Goal: Communication & Community: Participate in discussion

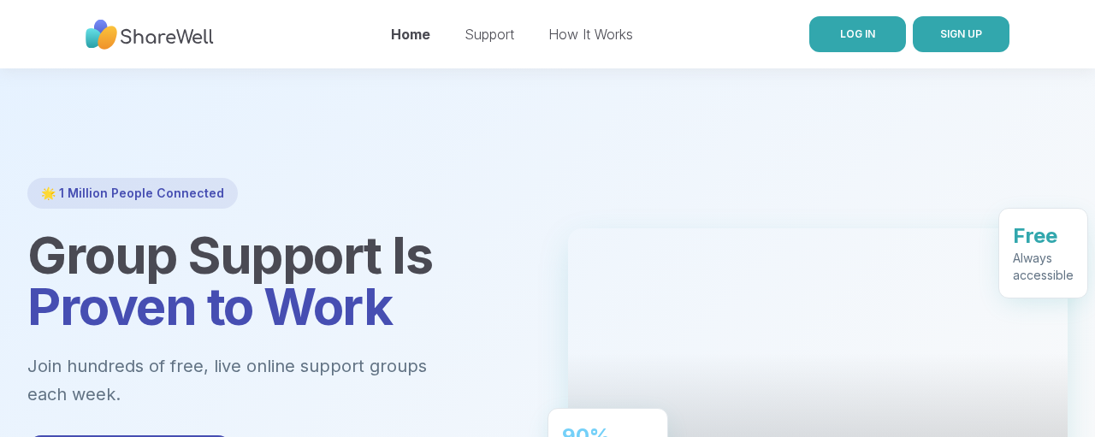
click at [857, 37] on span "LOG IN" at bounding box center [857, 33] width 35 height 13
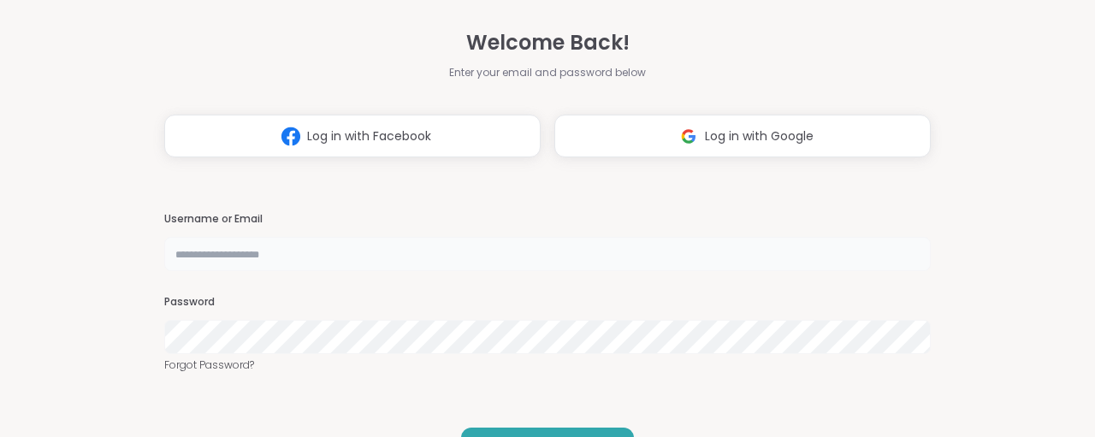
drag, startPoint x: 347, startPoint y: 254, endPoint x: 358, endPoint y: 248, distance: 12.6
click at [348, 253] on input "text" at bounding box center [547, 254] width 767 height 34
type input "**********"
click at [196, 377] on div "**********" at bounding box center [547, 218] width 767 height 437
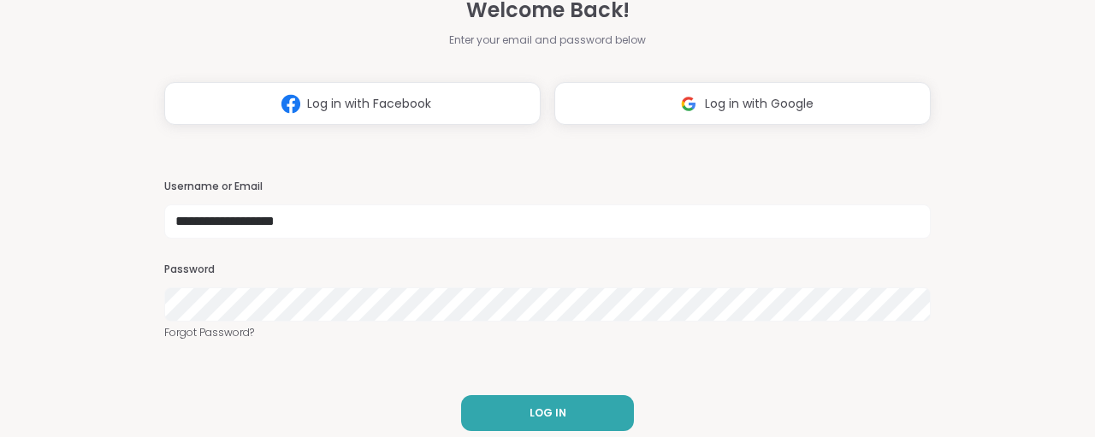
scroll to position [48, 0]
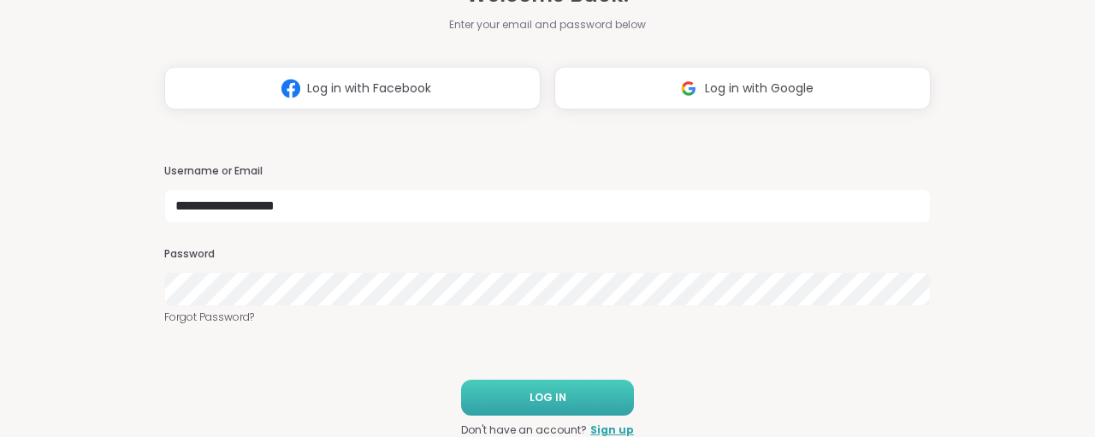
click at [561, 396] on span "LOG IN" at bounding box center [548, 397] width 37 height 15
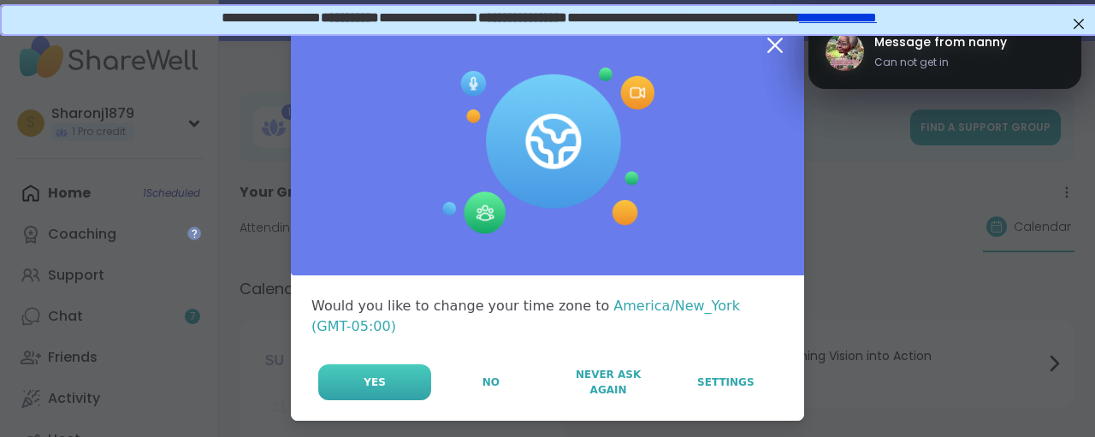
click at [406, 376] on button "Yes" at bounding box center [374, 382] width 113 height 36
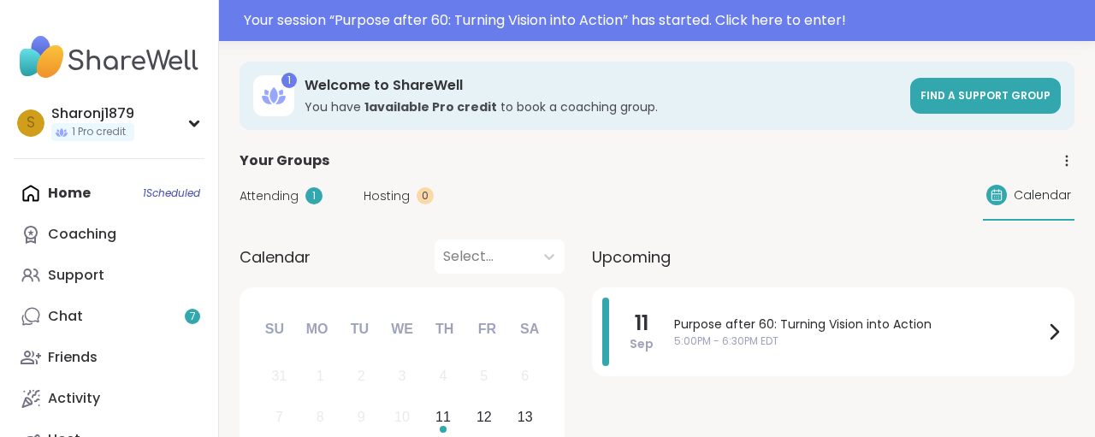
scroll to position [178, 0]
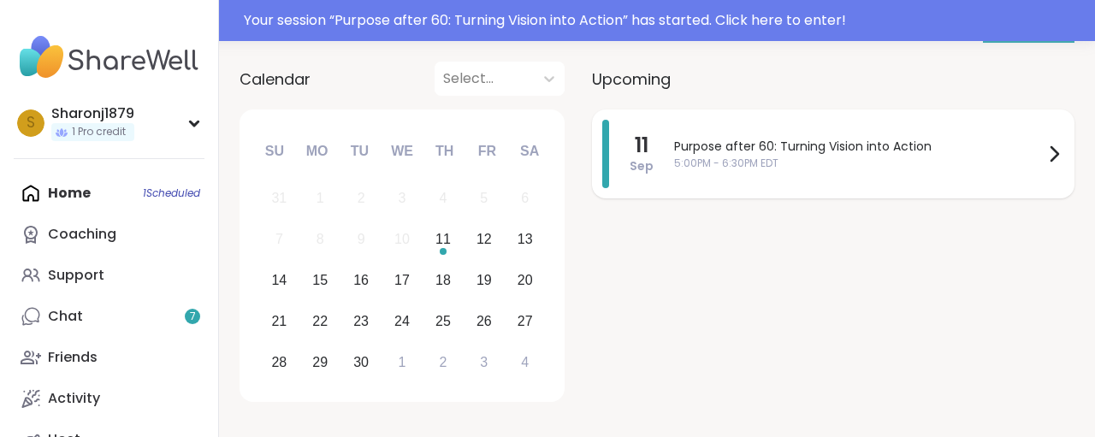
click at [1062, 151] on icon at bounding box center [1054, 154] width 21 height 21
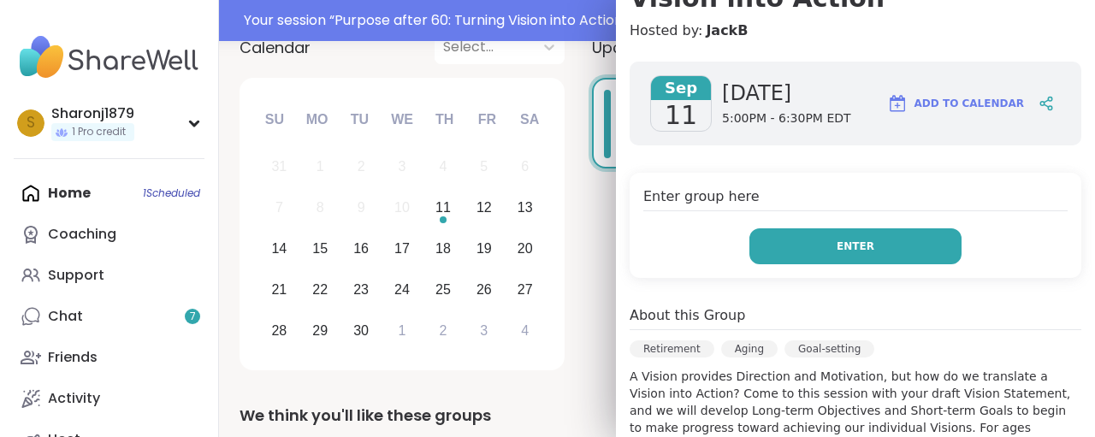
scroll to position [0, 0]
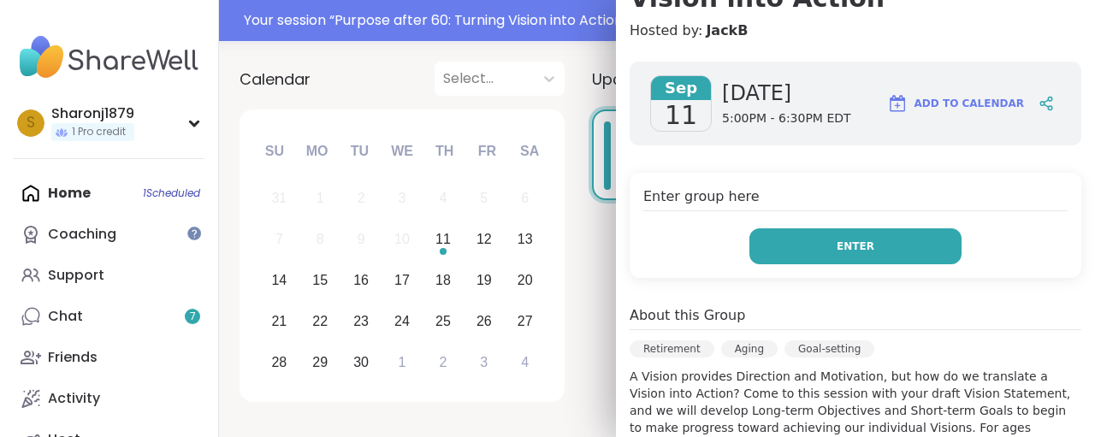
click at [885, 242] on button "Enter" at bounding box center [855, 246] width 212 height 36
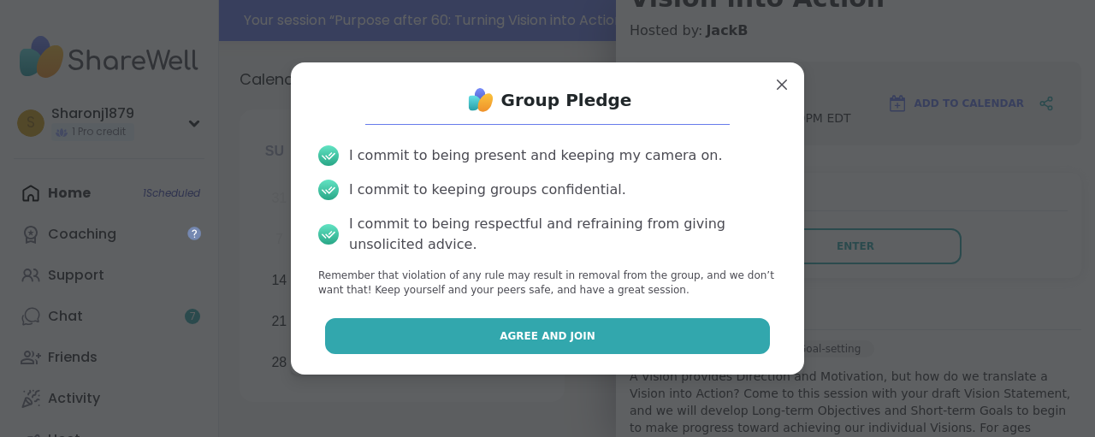
click at [707, 326] on button "Agree and Join" at bounding box center [548, 336] width 446 height 36
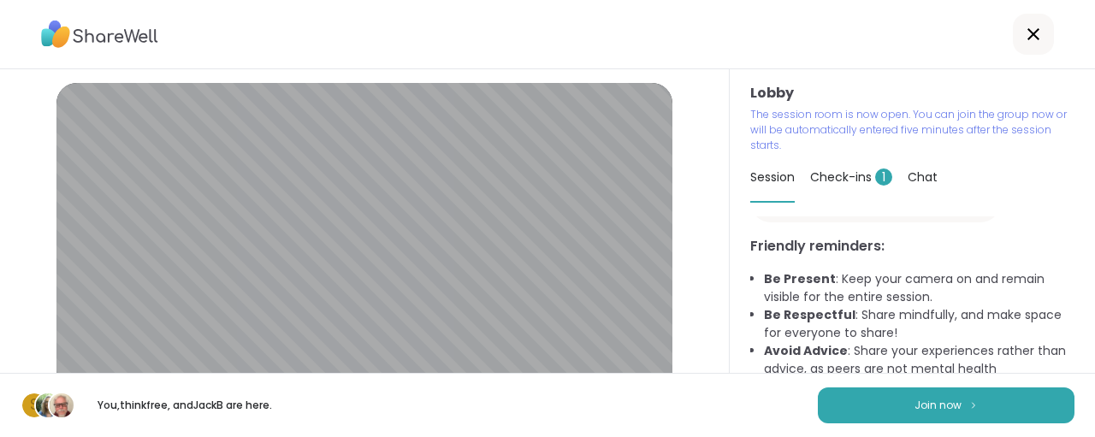
scroll to position [118, 0]
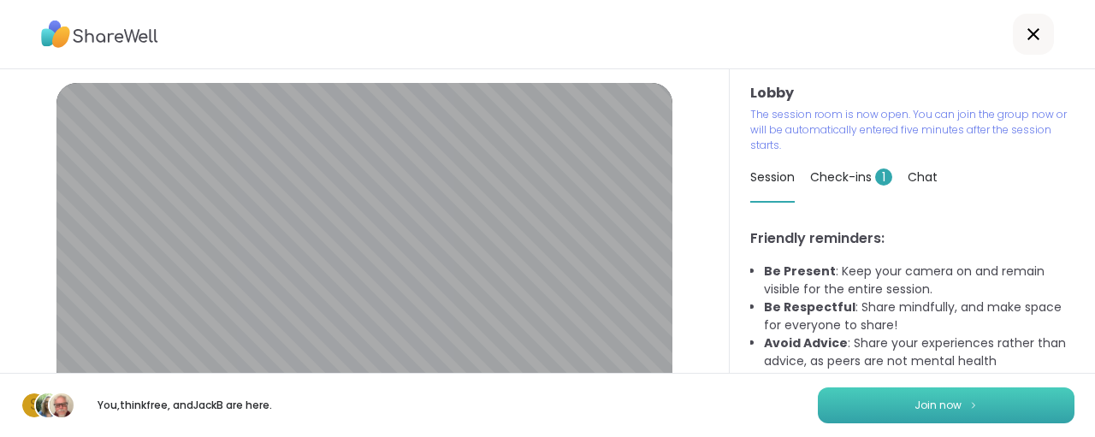
click at [928, 405] on span "Join now" at bounding box center [938, 405] width 47 height 15
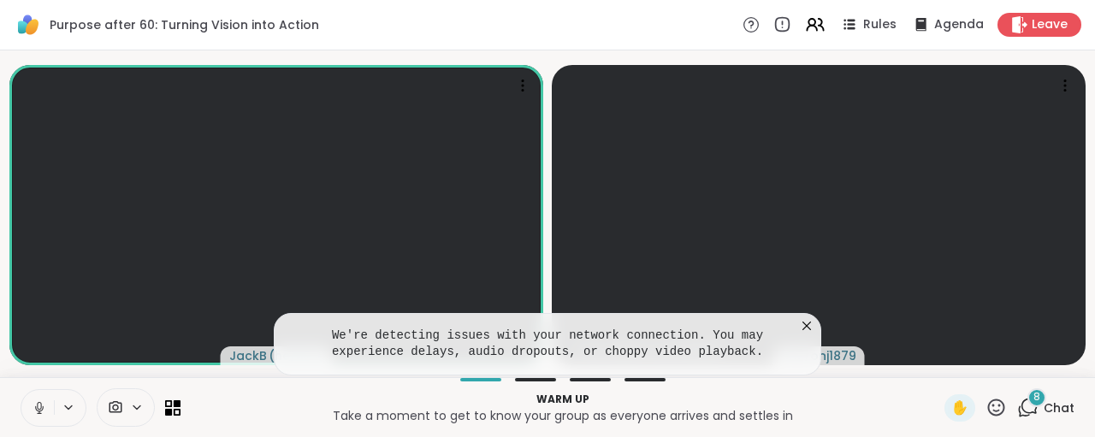
click at [806, 324] on icon at bounding box center [806, 325] width 17 height 17
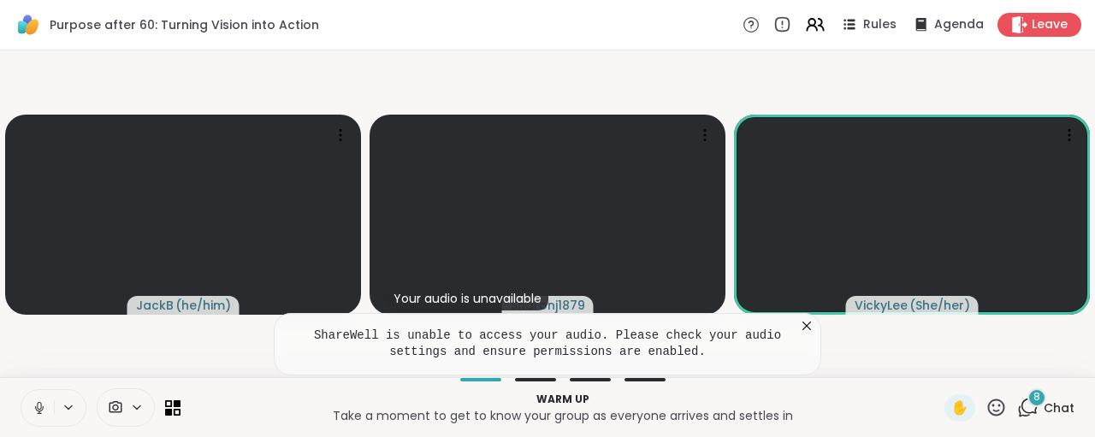
click at [802, 325] on icon at bounding box center [806, 325] width 17 height 17
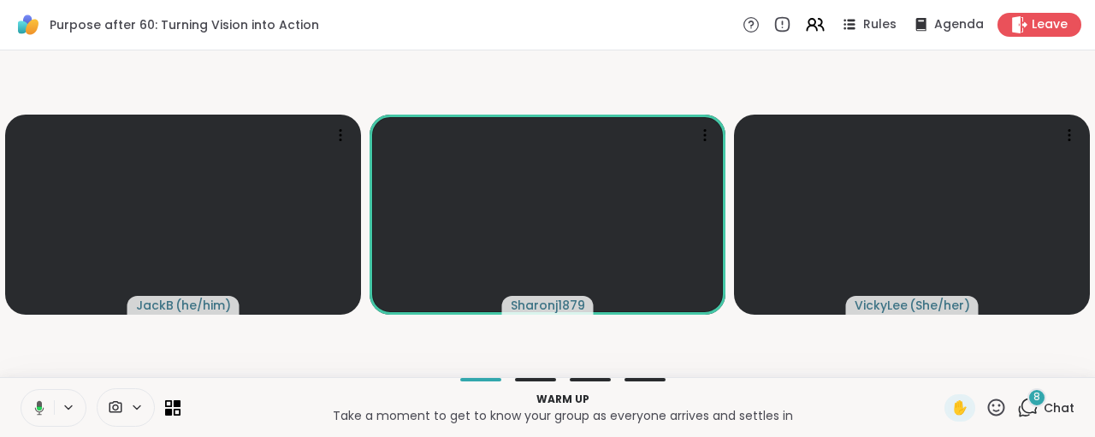
click at [41, 414] on icon at bounding box center [36, 407] width 15 height 15
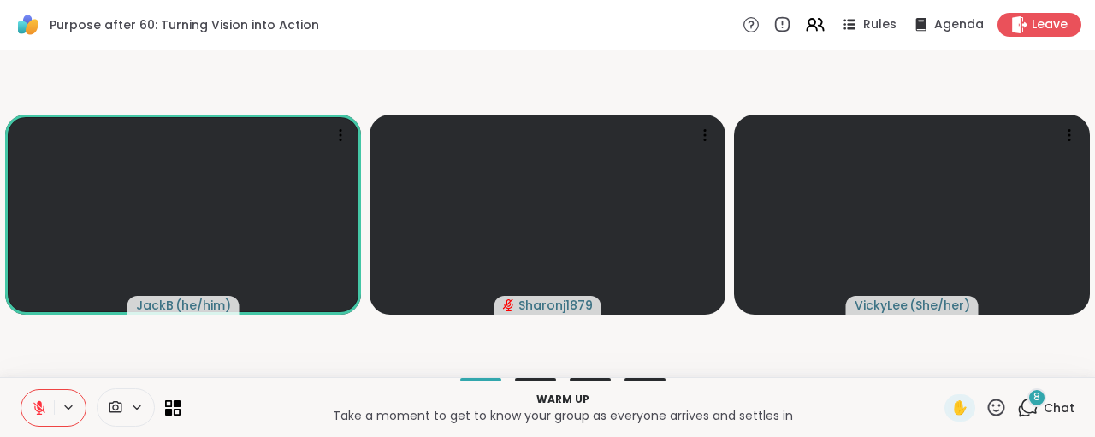
click at [44, 410] on icon at bounding box center [39, 407] width 15 height 15
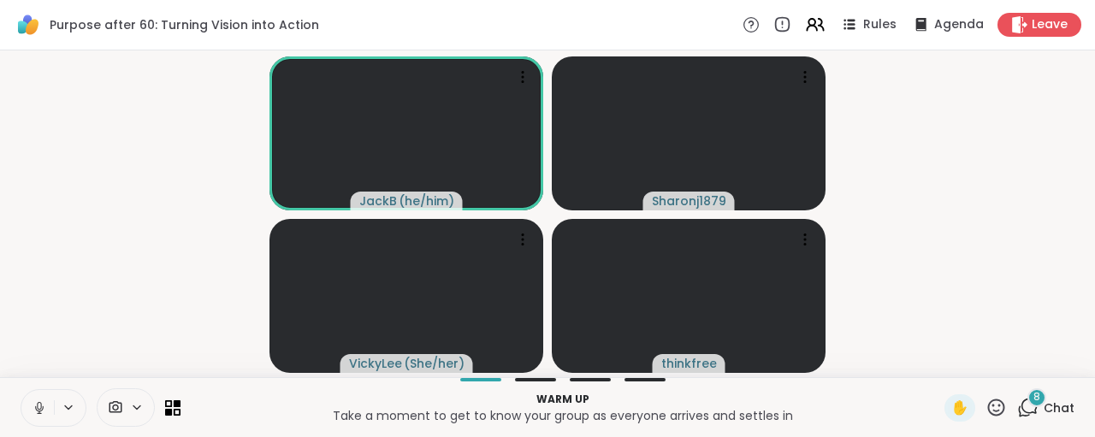
click at [37, 405] on icon at bounding box center [39, 407] width 15 height 15
click at [38, 414] on icon at bounding box center [39, 408] width 12 height 12
click at [45, 406] on icon at bounding box center [39, 407] width 15 height 15
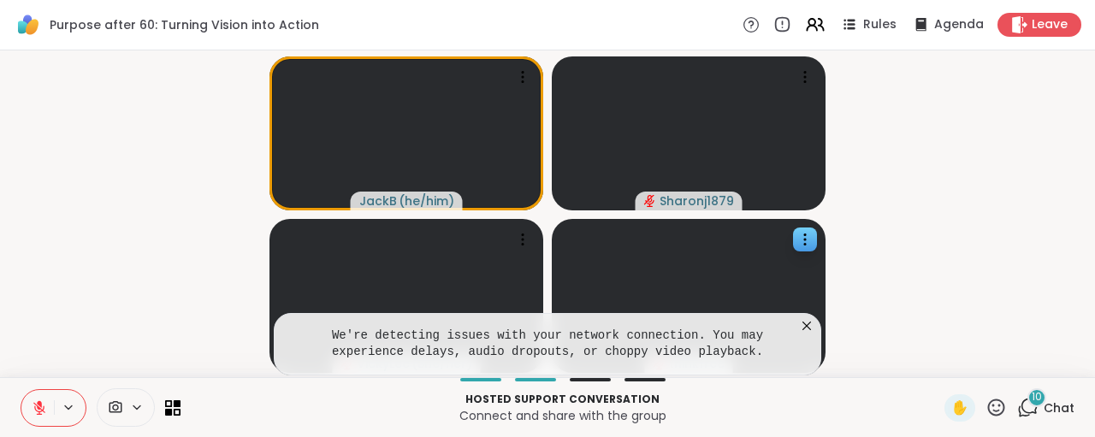
click at [808, 324] on icon at bounding box center [806, 325] width 17 height 17
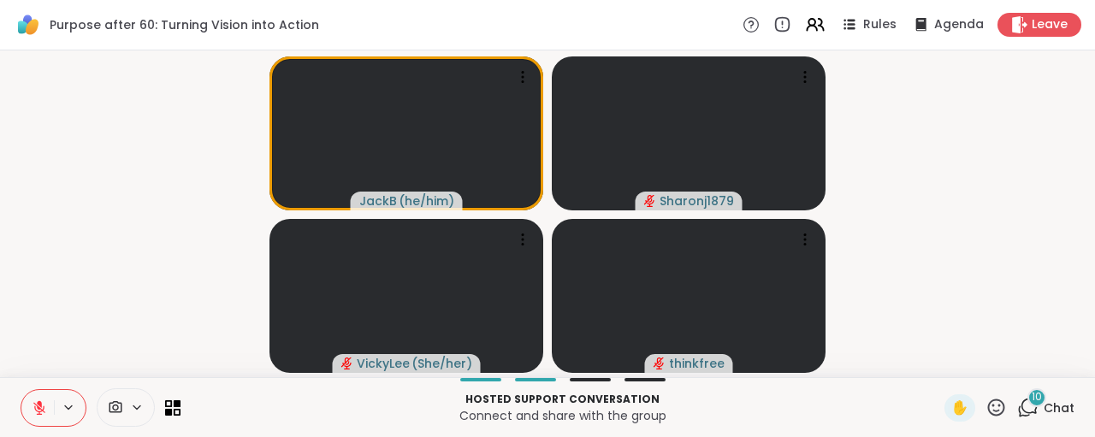
click at [44, 409] on icon at bounding box center [39, 407] width 15 height 15
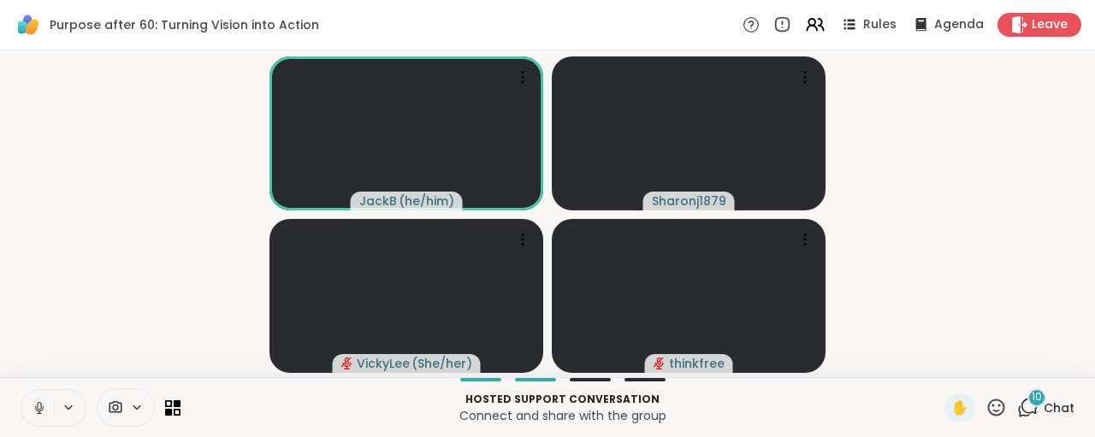
click at [41, 405] on icon at bounding box center [39, 406] width 4 height 8
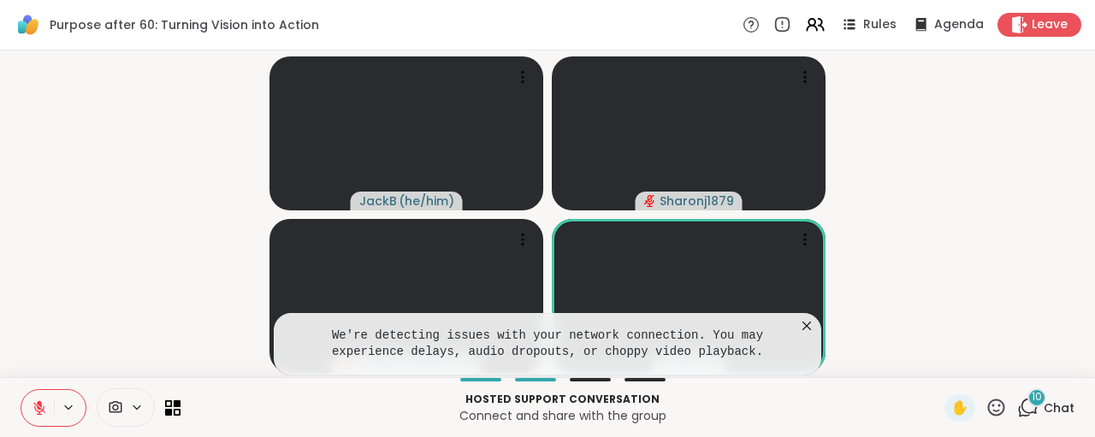
click at [810, 322] on icon at bounding box center [806, 325] width 17 height 17
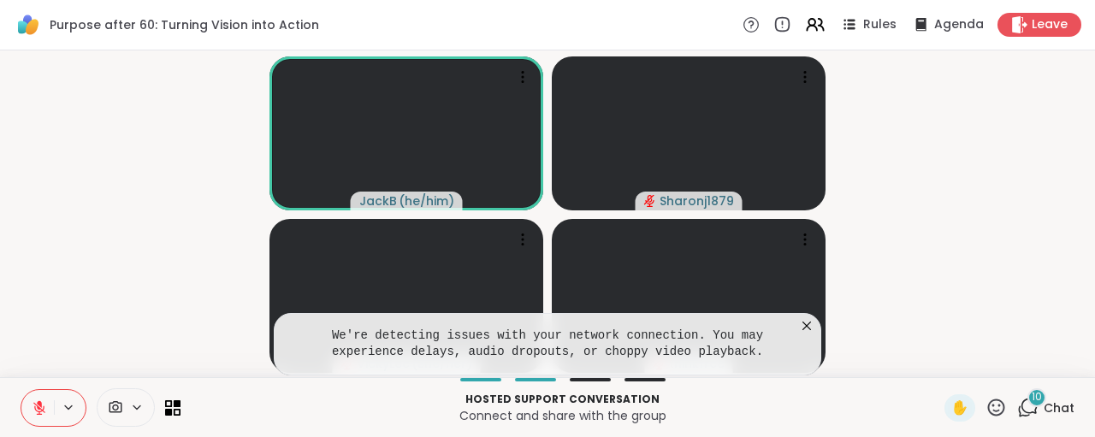
click at [808, 323] on icon at bounding box center [806, 325] width 17 height 17
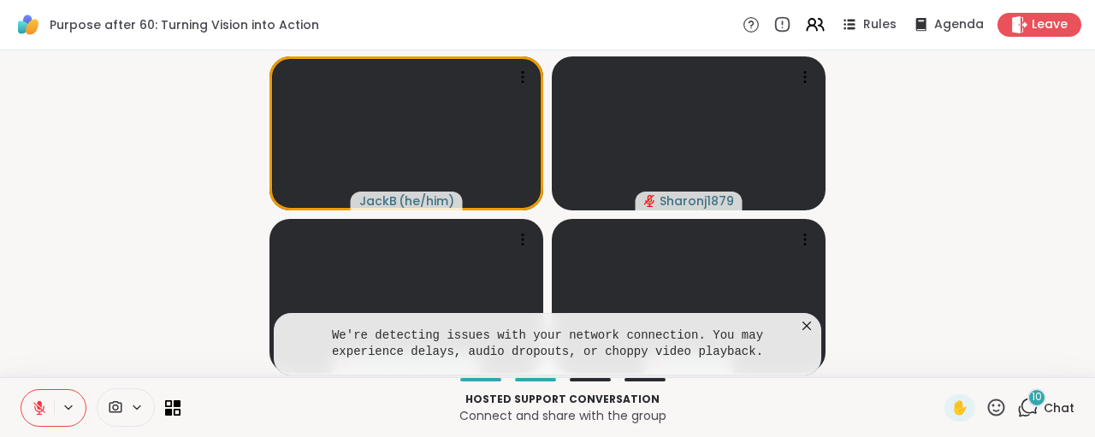
click at [808, 324] on icon at bounding box center [806, 325] width 17 height 17
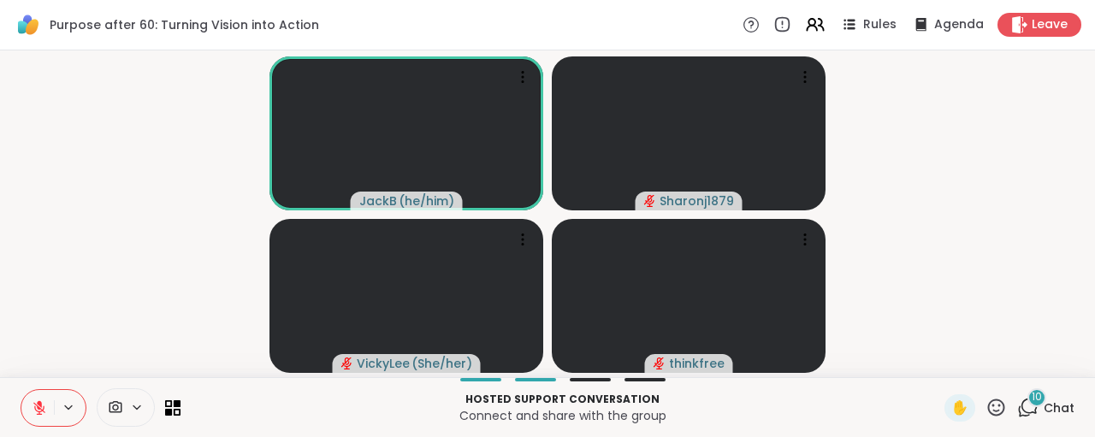
click at [50, 405] on button at bounding box center [37, 408] width 33 height 36
click at [38, 410] on icon at bounding box center [39, 406] width 4 height 8
click at [42, 410] on icon at bounding box center [39, 408] width 12 height 12
click at [41, 408] on icon at bounding box center [39, 407] width 15 height 15
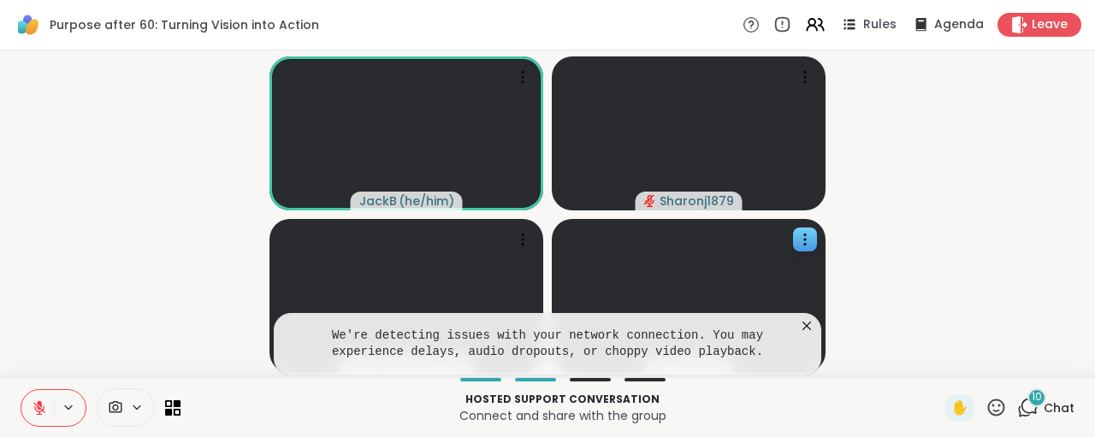
click at [808, 324] on icon at bounding box center [806, 325] width 17 height 17
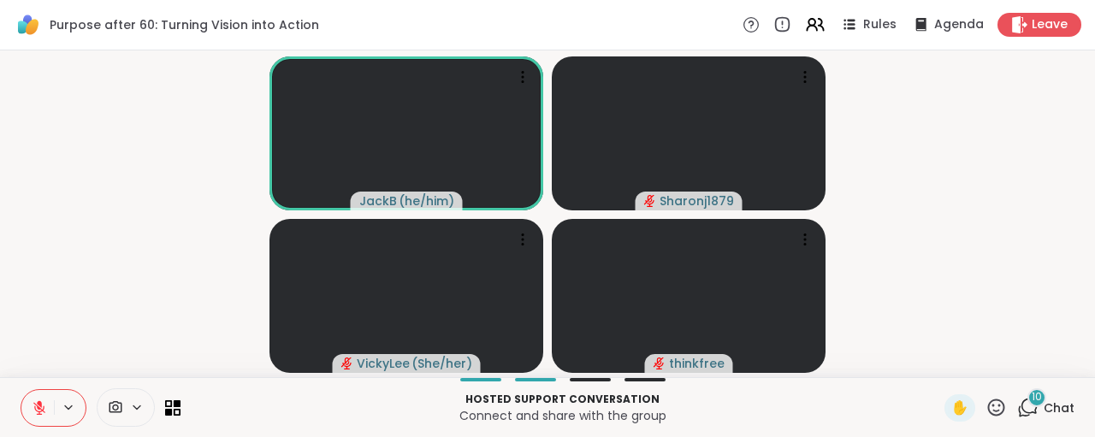
click at [40, 405] on icon at bounding box center [39, 403] width 5 height 7
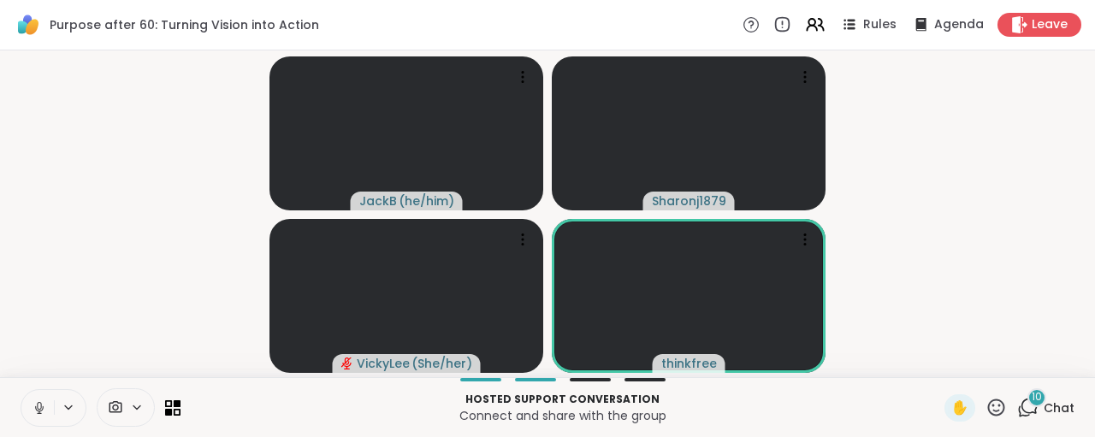
click at [38, 404] on icon at bounding box center [39, 407] width 15 height 15
click at [44, 405] on icon at bounding box center [39, 407] width 15 height 15
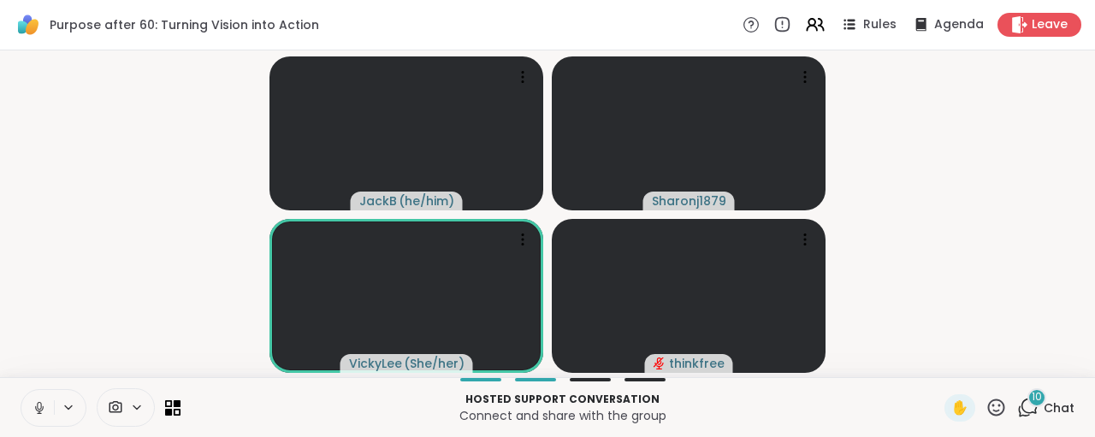
click at [46, 405] on icon at bounding box center [39, 407] width 15 height 15
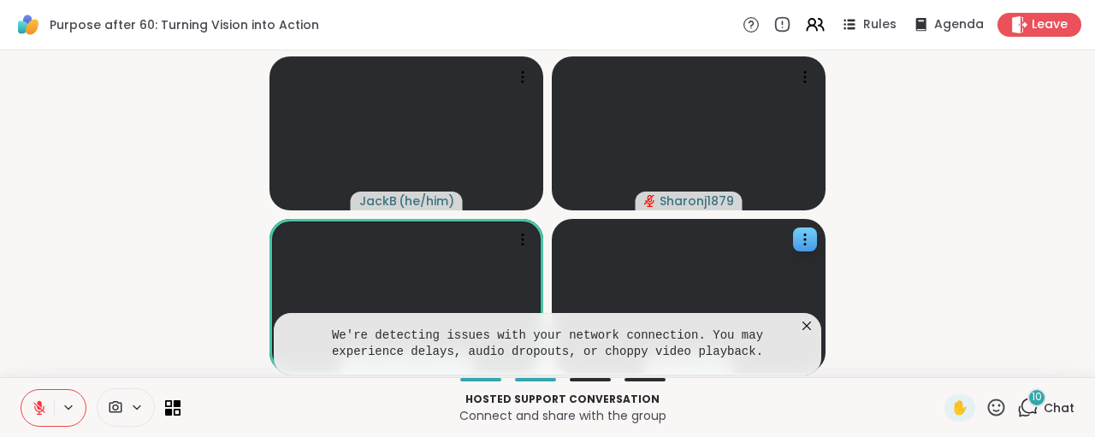
click at [812, 322] on icon at bounding box center [806, 325] width 17 height 17
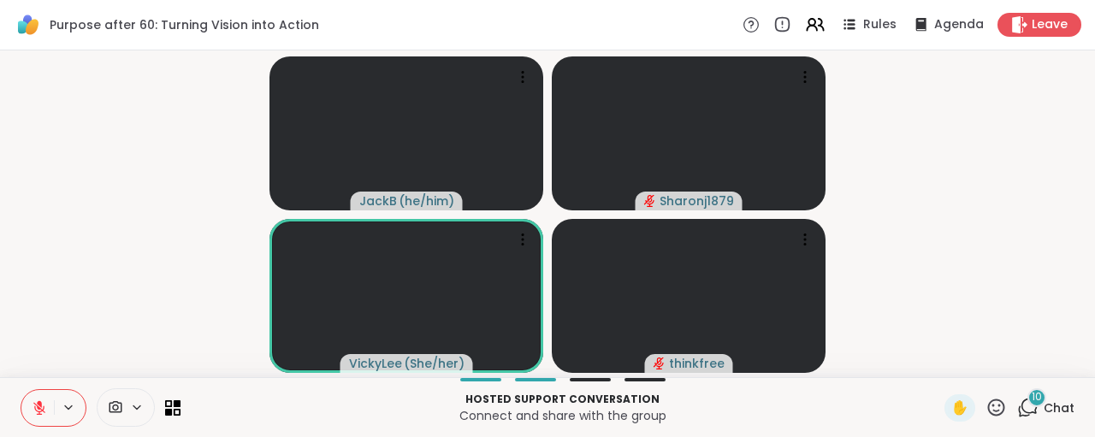
click at [42, 411] on icon at bounding box center [39, 407] width 15 height 15
click at [35, 409] on icon at bounding box center [39, 407] width 15 height 15
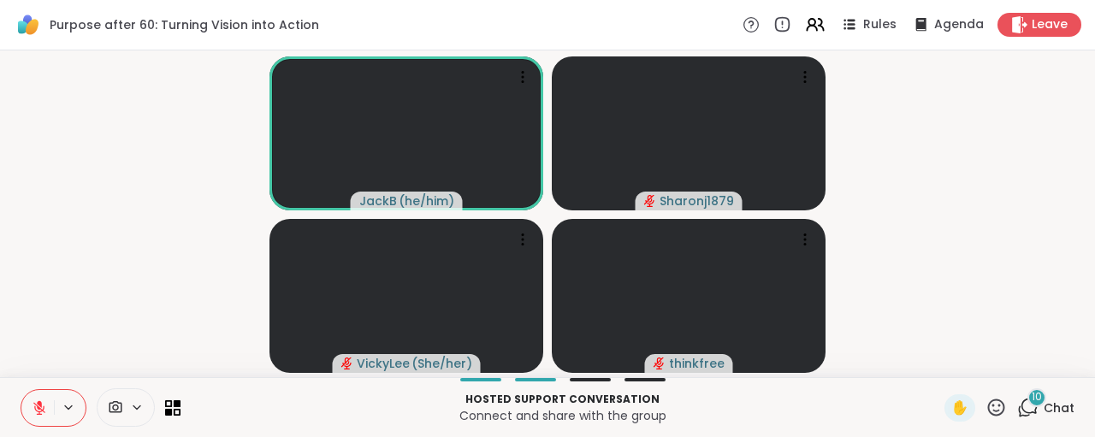
click at [41, 407] on icon at bounding box center [39, 403] width 5 height 7
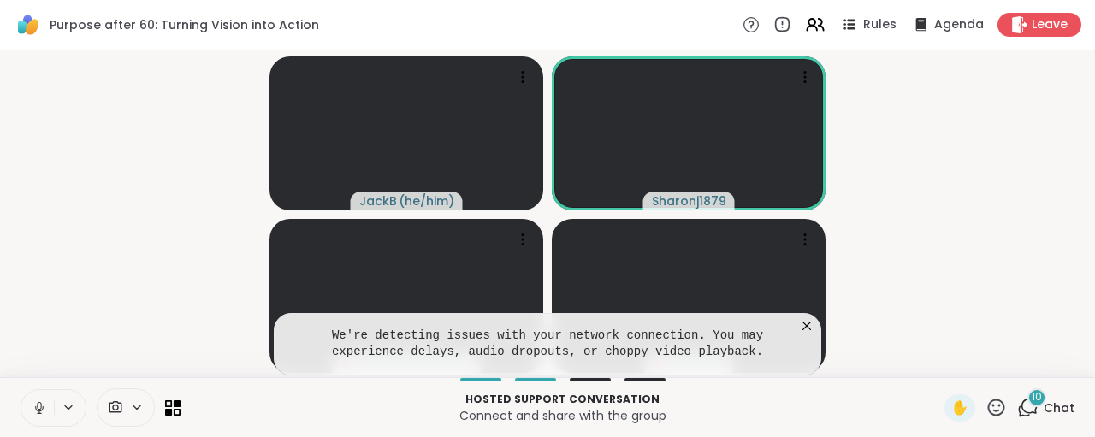
click at [808, 324] on icon at bounding box center [806, 325] width 17 height 17
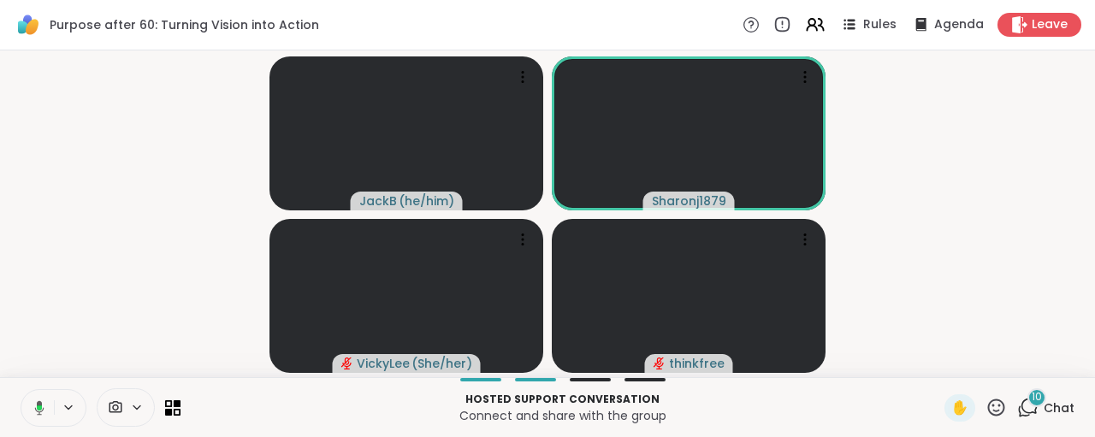
click at [40, 405] on icon at bounding box center [36, 407] width 15 height 15
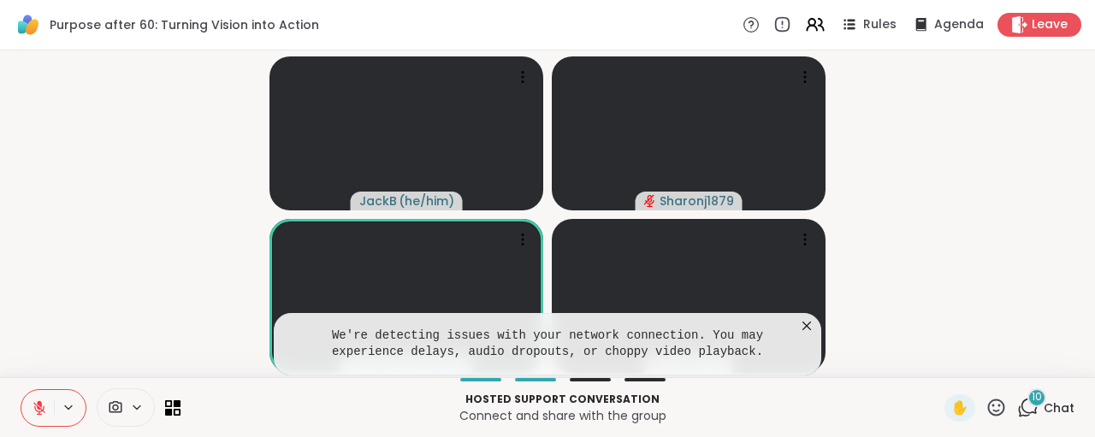
click at [806, 323] on icon at bounding box center [806, 325] width 17 height 17
click at [805, 324] on icon at bounding box center [806, 325] width 17 height 17
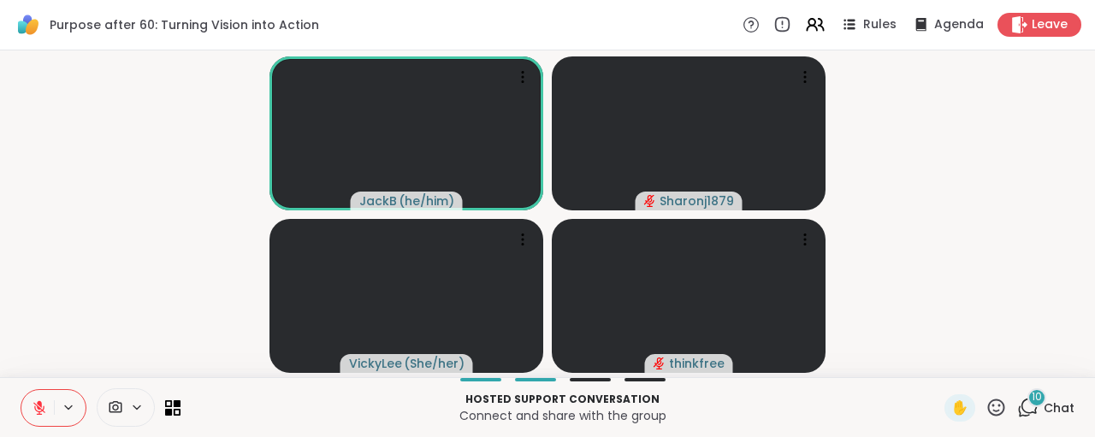
click at [40, 407] on icon at bounding box center [39, 403] width 5 height 7
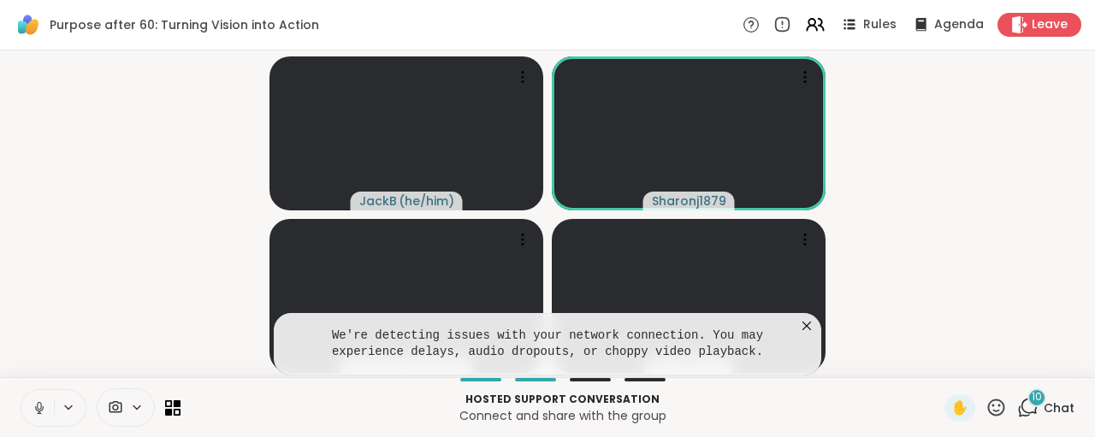
click at [809, 328] on icon at bounding box center [806, 325] width 17 height 17
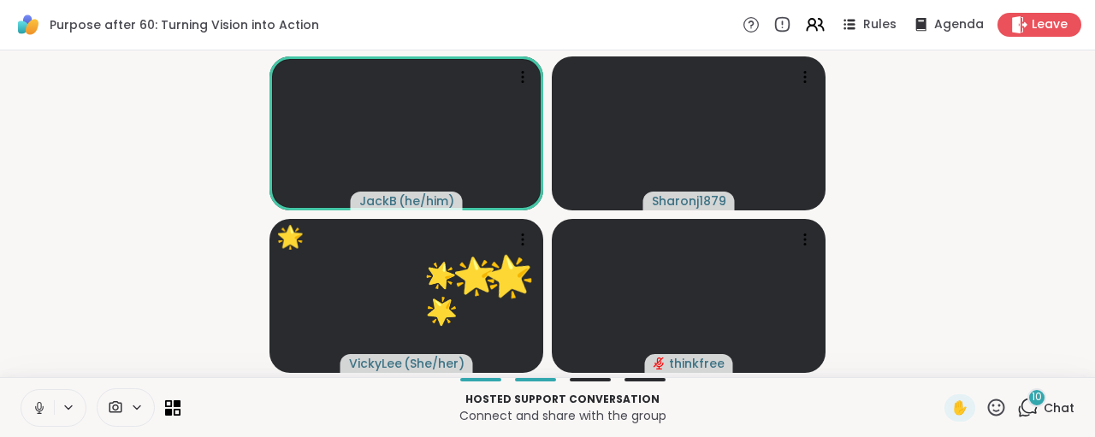
click at [40, 408] on icon at bounding box center [39, 407] width 15 height 15
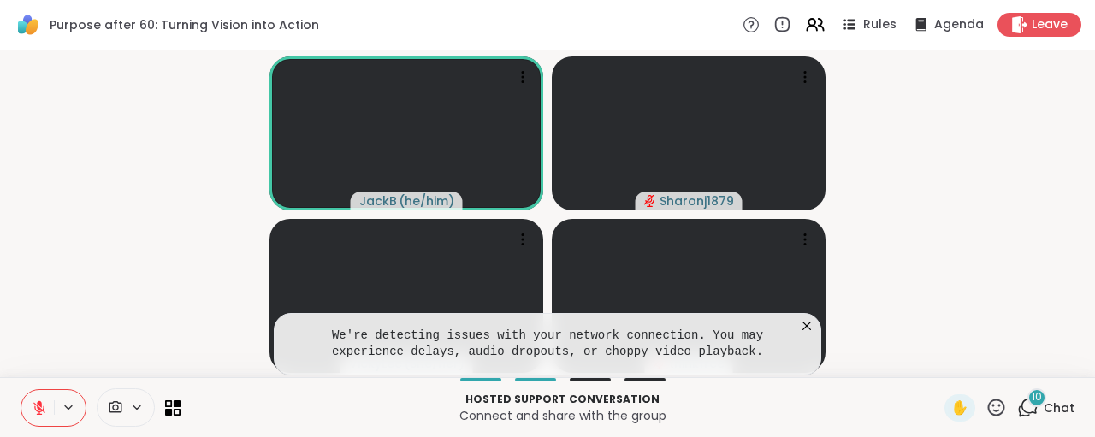
click at [808, 321] on icon at bounding box center [806, 325] width 17 height 17
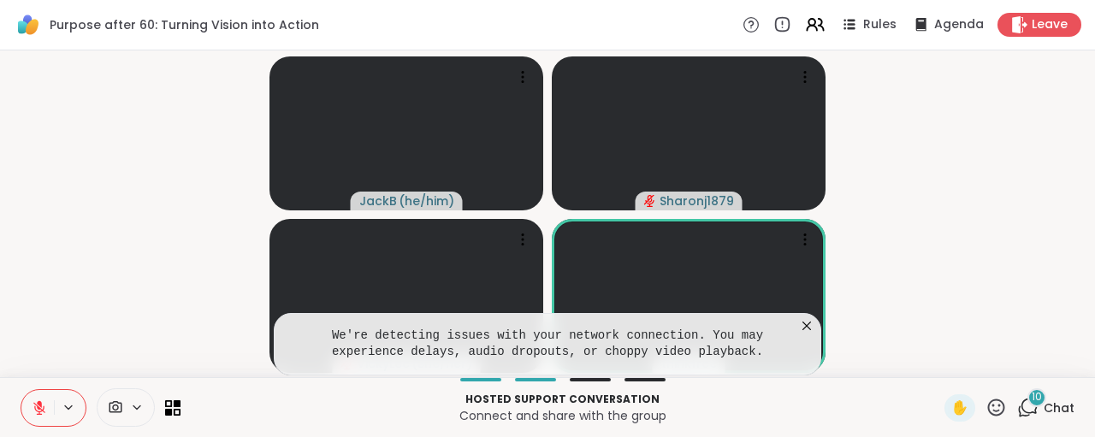
click at [807, 329] on icon at bounding box center [806, 325] width 17 height 17
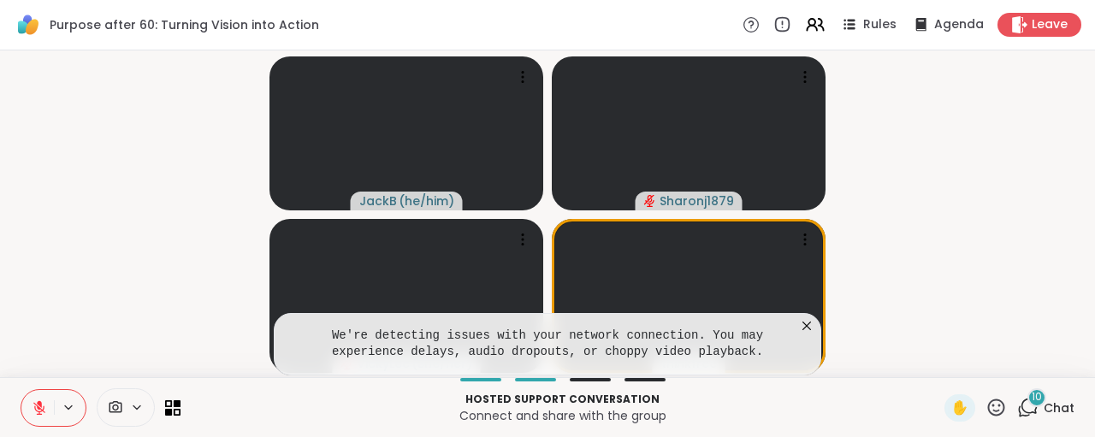
click at [804, 324] on icon at bounding box center [806, 326] width 9 height 9
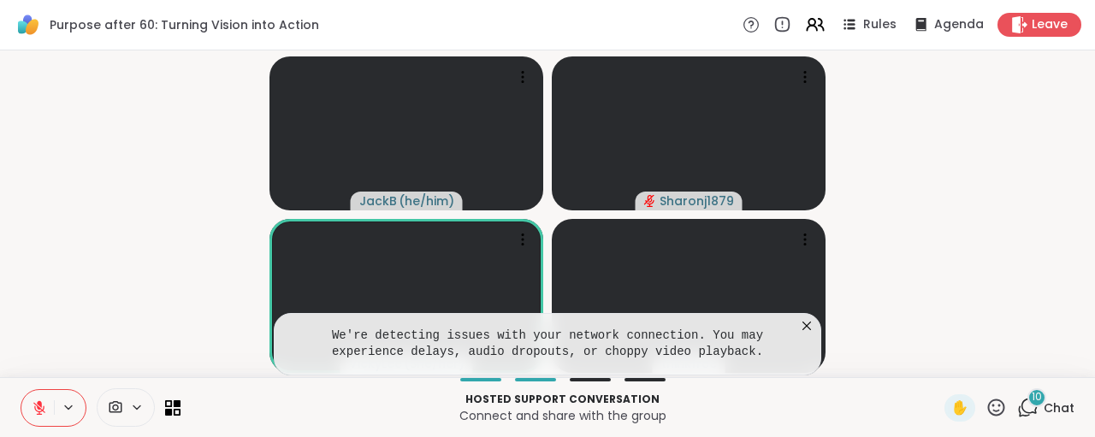
click at [807, 325] on icon at bounding box center [806, 325] width 17 height 17
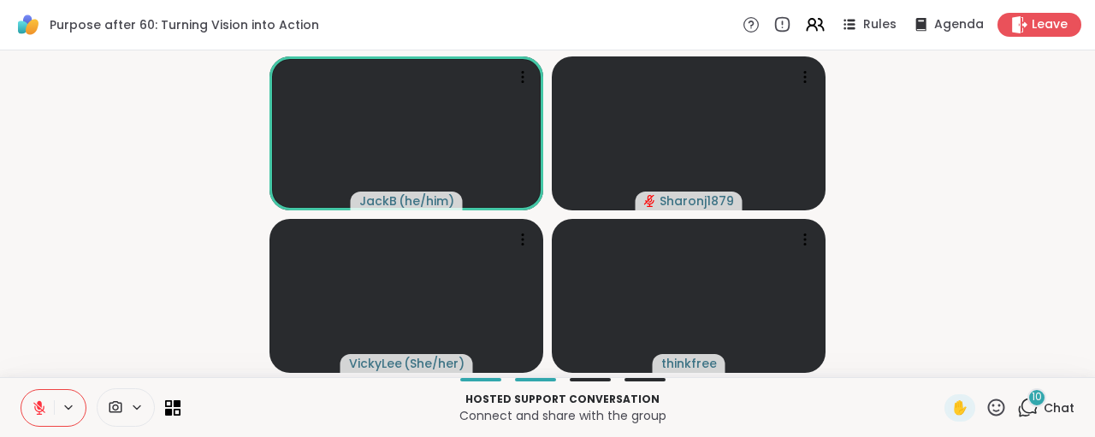
click at [45, 403] on icon at bounding box center [39, 407] width 15 height 15
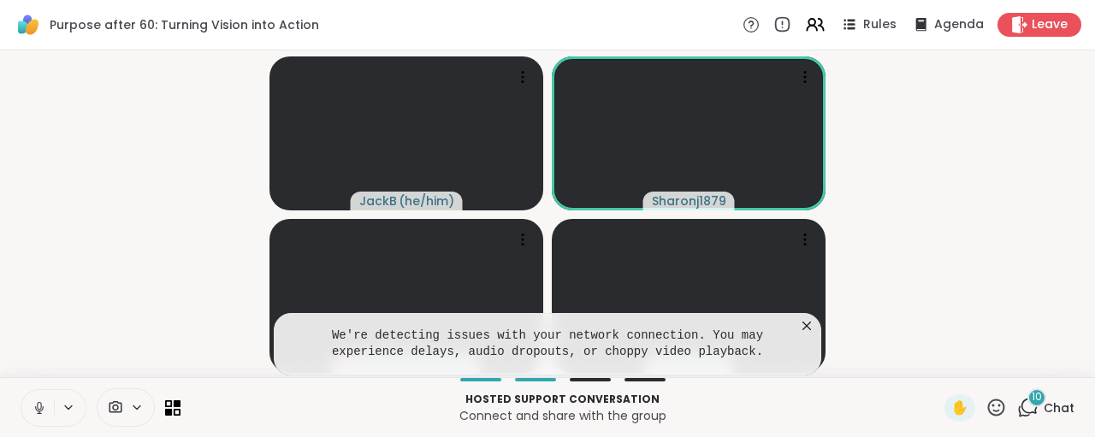
click at [806, 326] on icon at bounding box center [806, 326] width 9 height 9
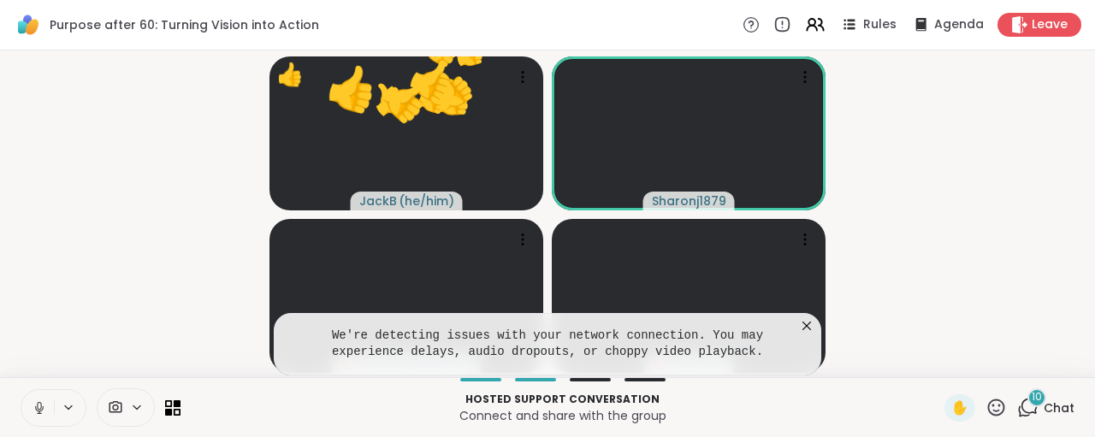
click at [805, 323] on icon at bounding box center [806, 325] width 17 height 17
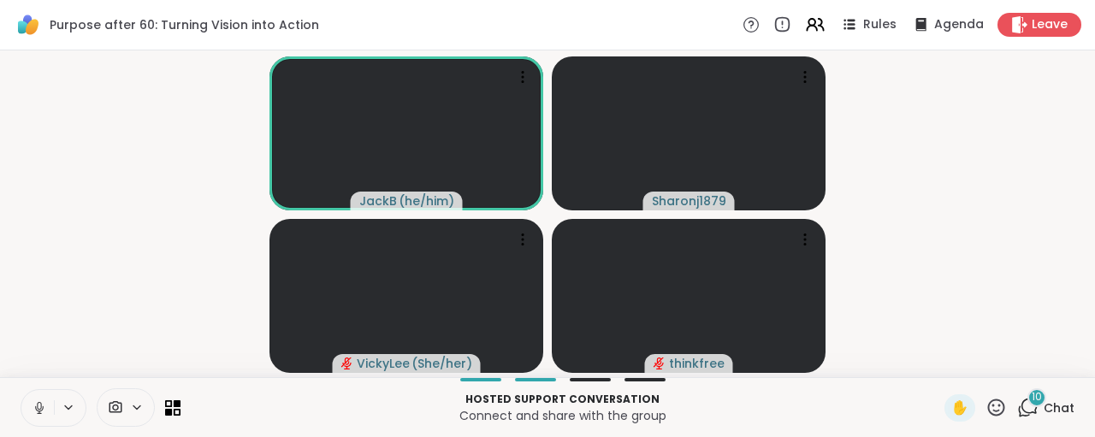
click at [42, 407] on icon at bounding box center [39, 407] width 15 height 15
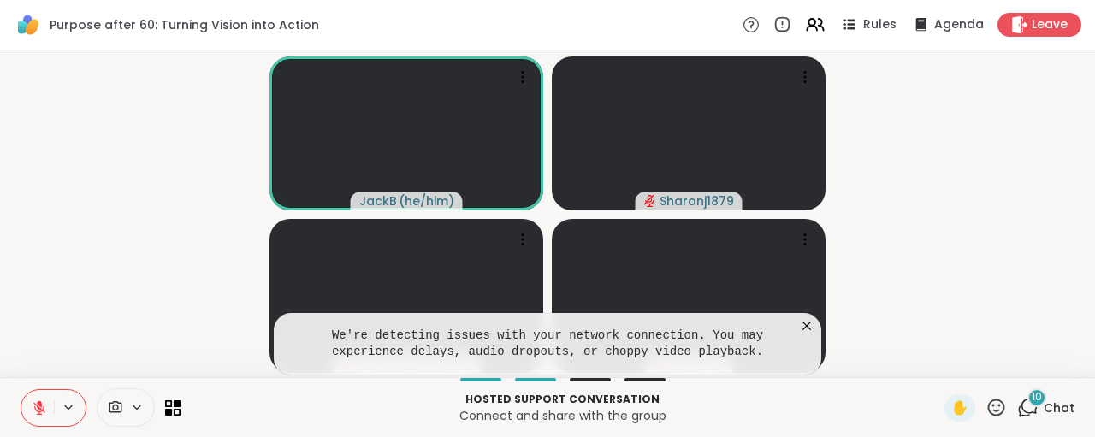
click at [807, 324] on icon at bounding box center [806, 325] width 17 height 17
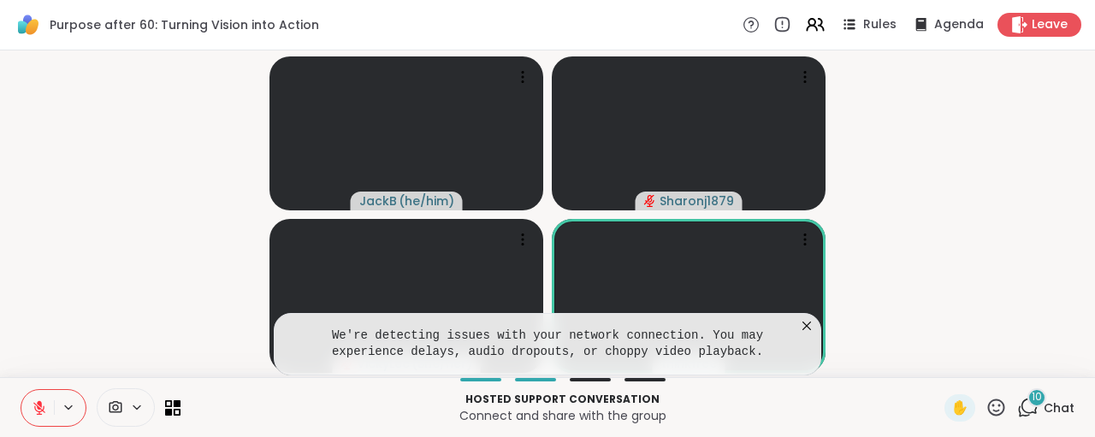
click at [810, 321] on icon at bounding box center [806, 325] width 17 height 17
click at [808, 328] on icon at bounding box center [806, 326] width 9 height 9
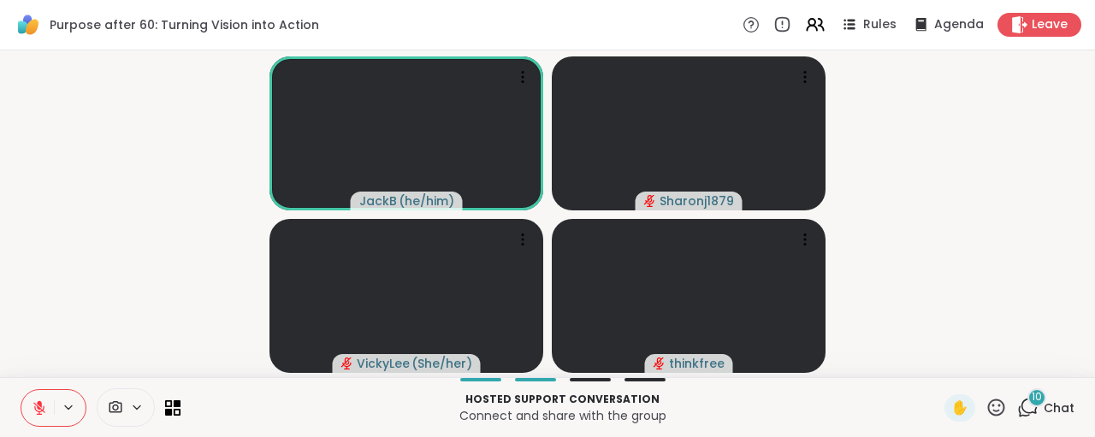
click at [39, 416] on button at bounding box center [37, 408] width 33 height 36
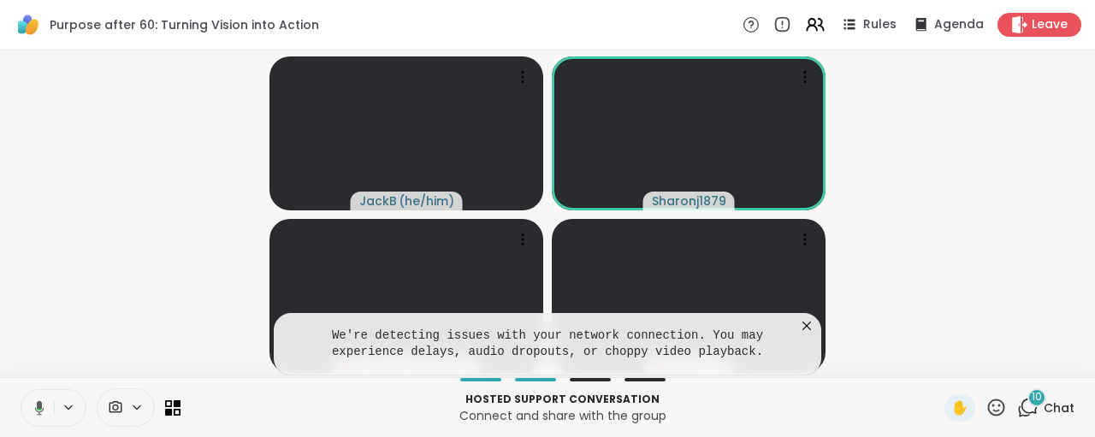
click at [807, 323] on icon at bounding box center [806, 325] width 17 height 17
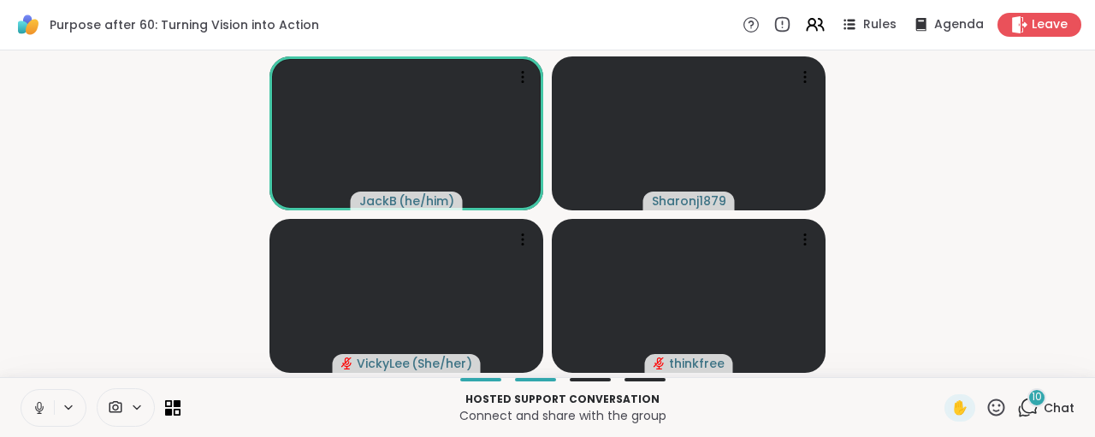
click at [37, 405] on icon at bounding box center [39, 406] width 4 height 8
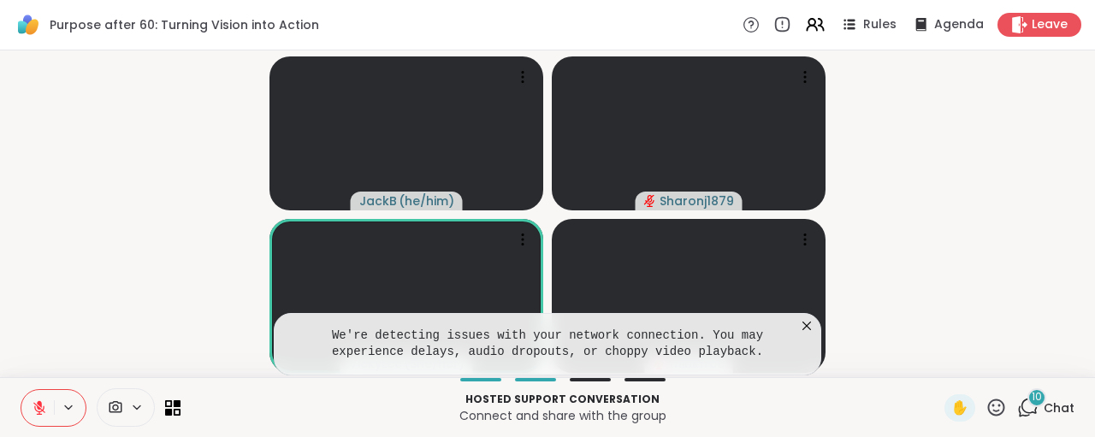
click at [808, 326] on icon at bounding box center [806, 326] width 9 height 9
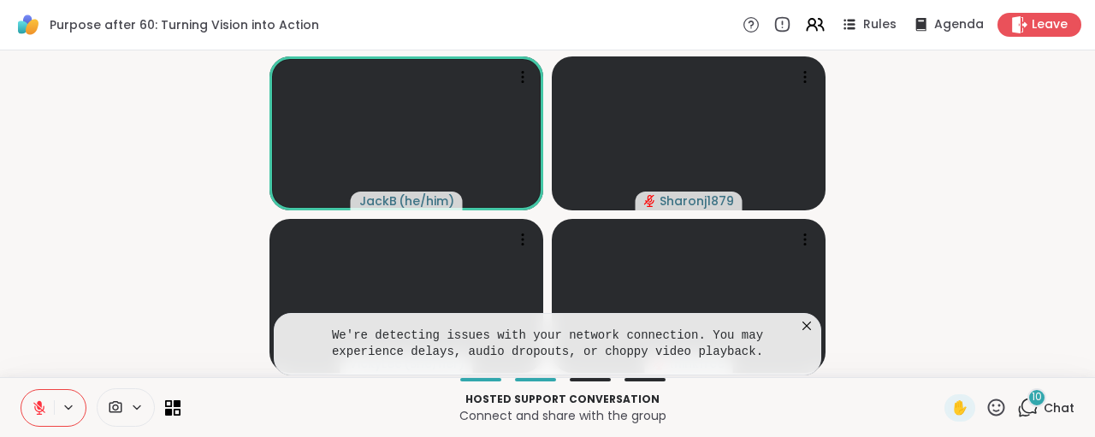
click at [810, 327] on icon at bounding box center [806, 325] width 17 height 17
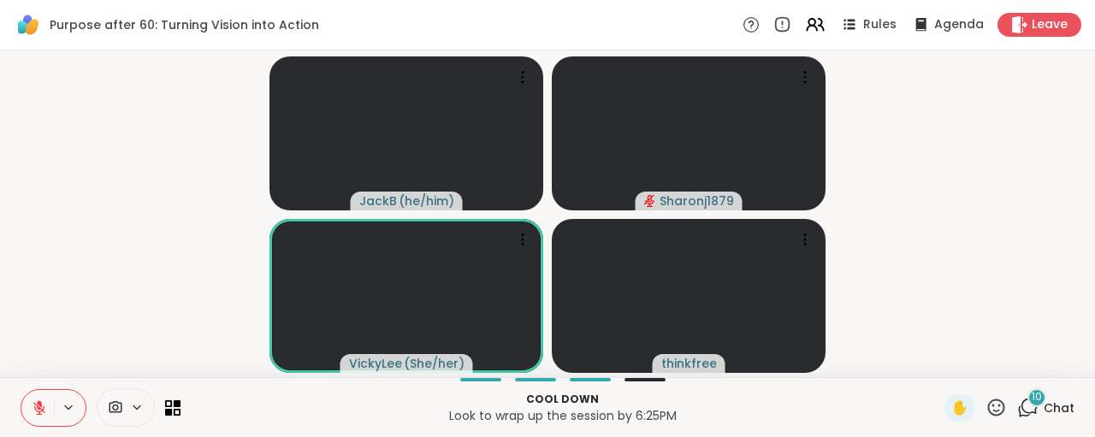
click at [38, 411] on icon at bounding box center [39, 408] width 12 height 12
click at [38, 408] on icon at bounding box center [39, 407] width 15 height 15
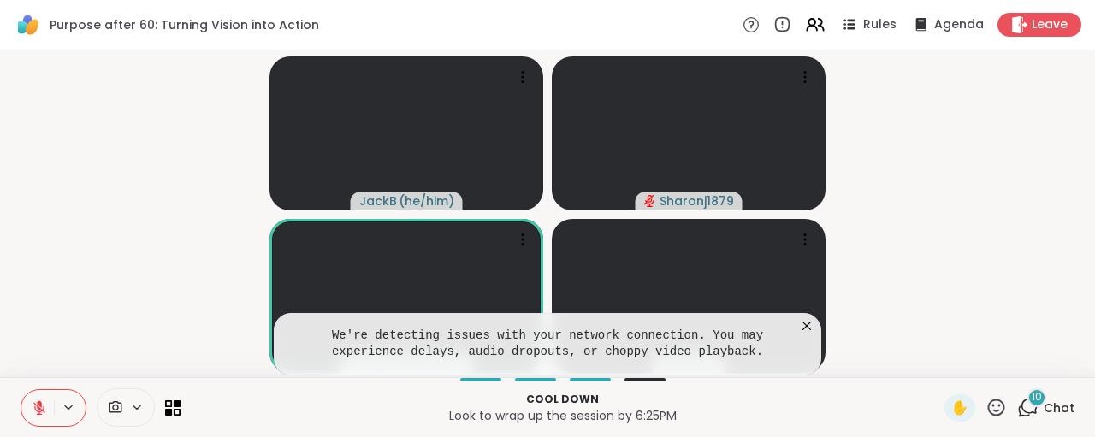
click at [807, 329] on icon at bounding box center [806, 325] width 17 height 17
